Goal: Check status: Check status

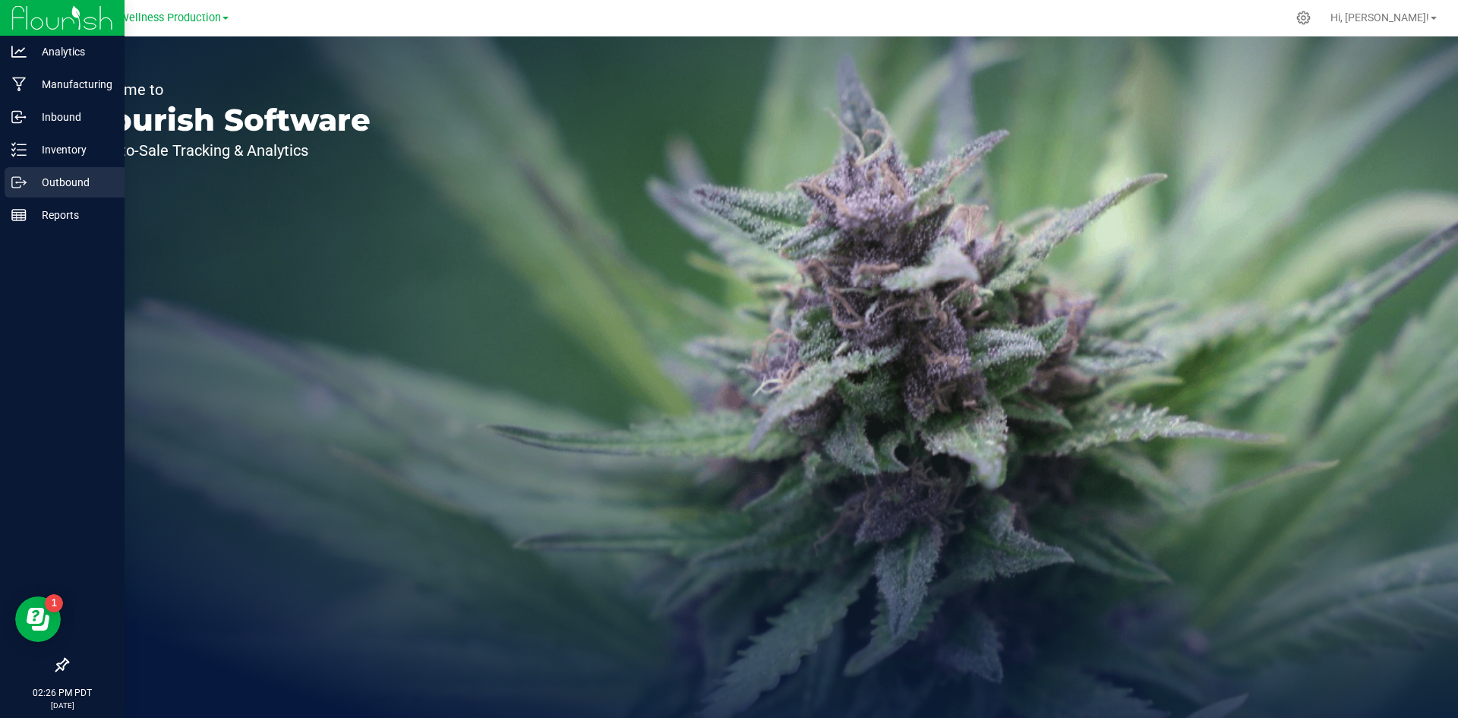
click at [14, 175] on icon at bounding box center [18, 182] width 15 height 15
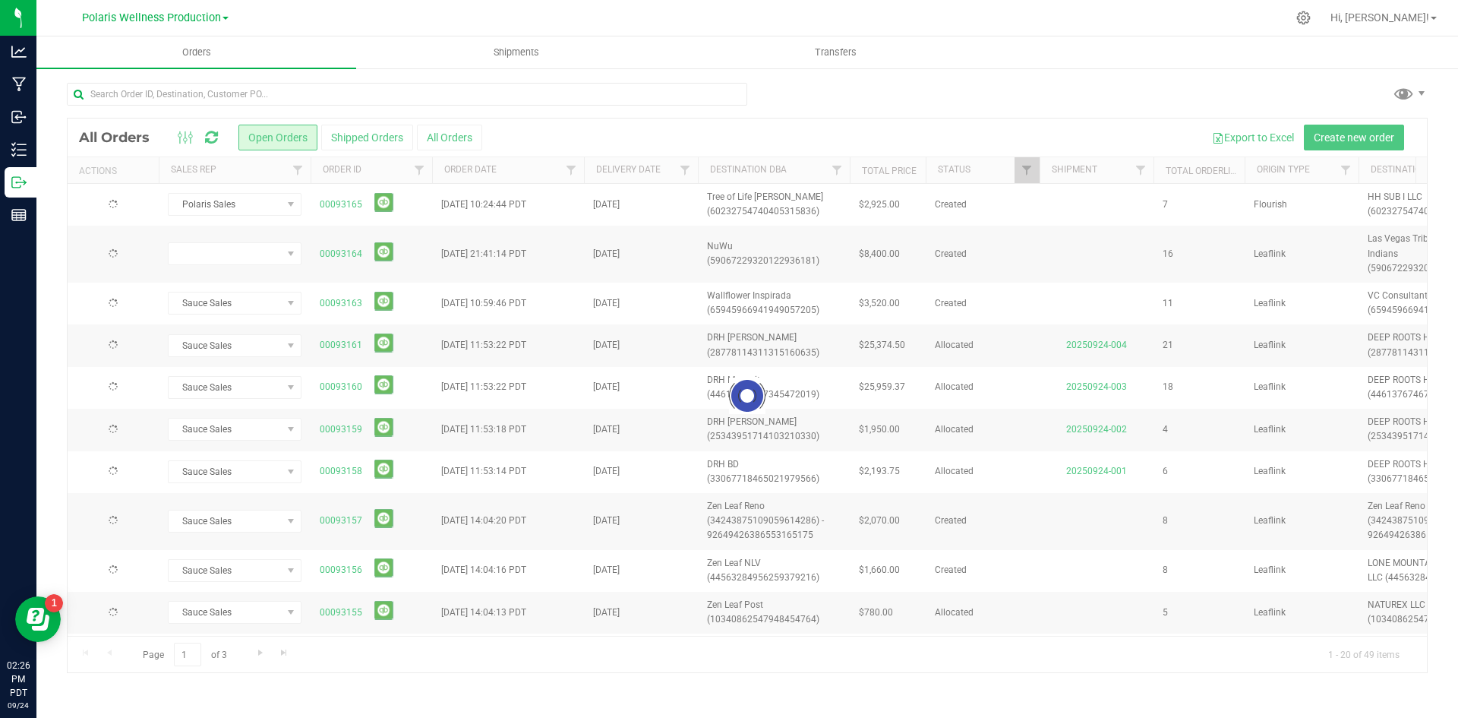
click at [197, 76] on div "Loading... All Orders Open Orders Shipped Orders All Orders Export to Excel Cre…" at bounding box center [746, 377] width 1421 height 621
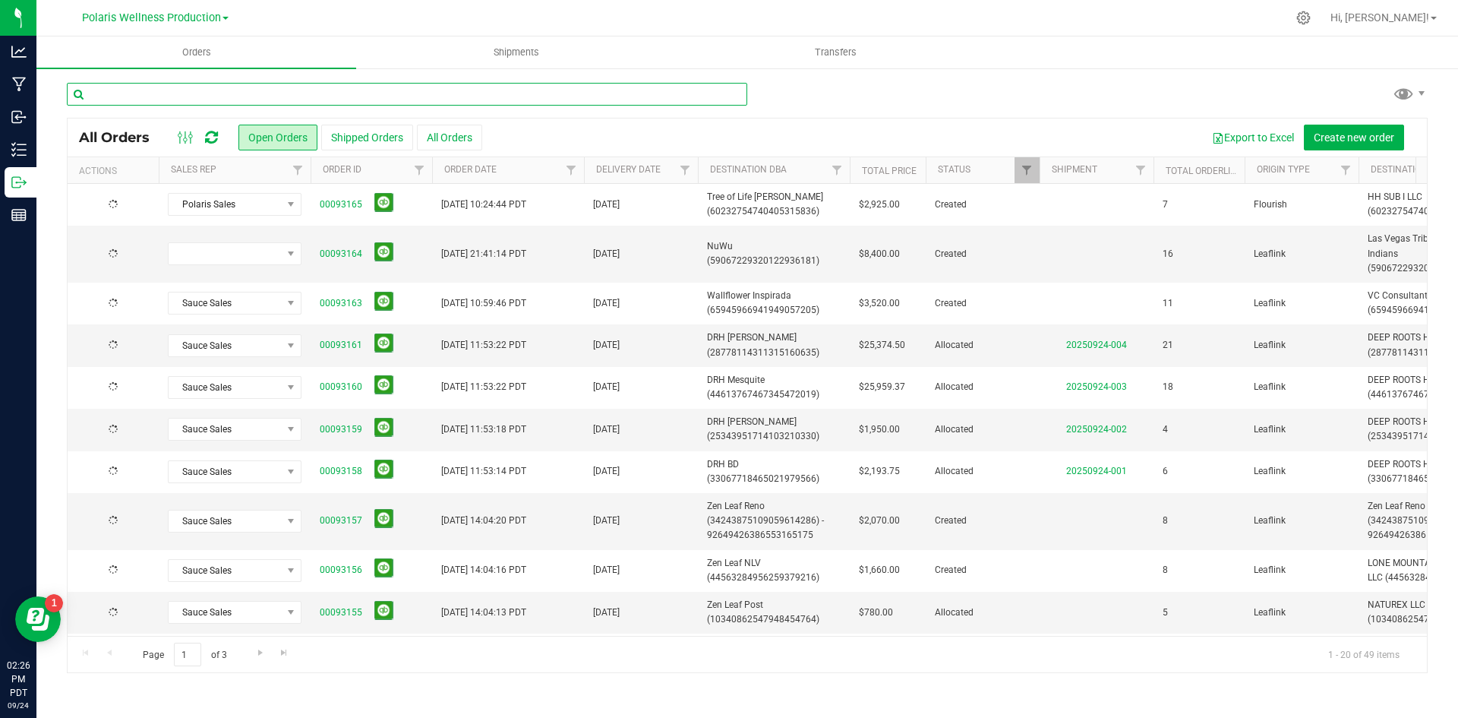
click at [188, 94] on input "text" at bounding box center [407, 94] width 680 height 23
type input "[DEMOGRAPHIC_DATA]"
